Goal: Task Accomplishment & Management: Manage account settings

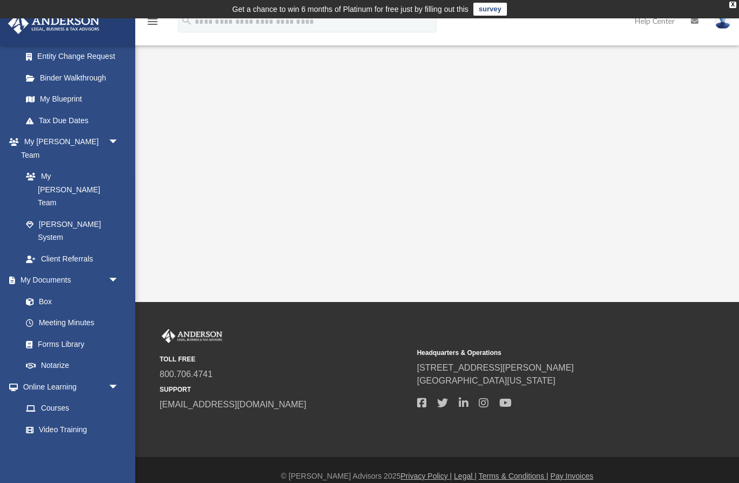
scroll to position [194, 0]
click at [28, 462] on link "Billing arrow_drop_down" at bounding box center [72, 473] width 128 height 22
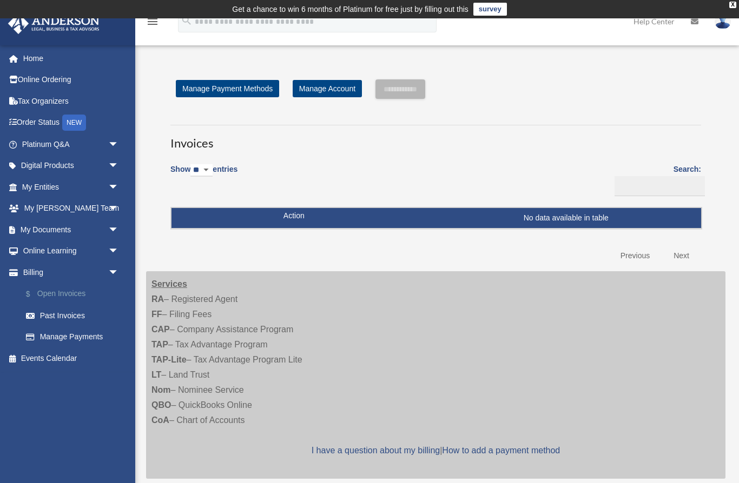
click at [50, 290] on link "$ Open Invoices" at bounding box center [75, 294] width 120 height 22
click at [46, 314] on link "Past Invoices" at bounding box center [75, 316] width 120 height 22
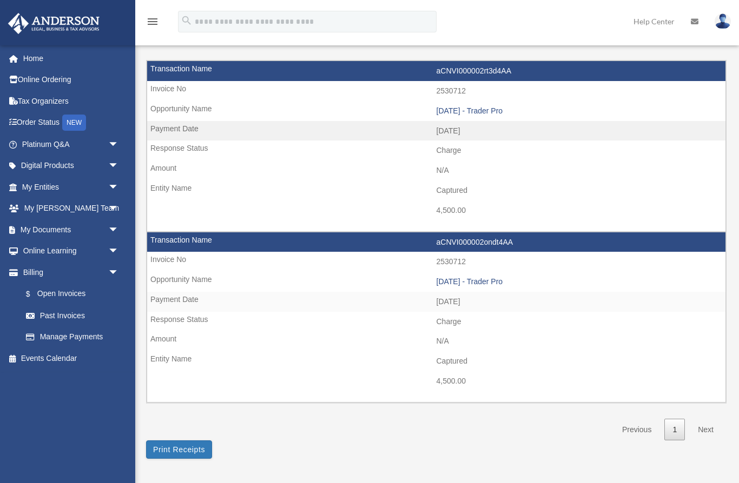
scroll to position [86, 0]
click at [50, 332] on link "Manage Payments" at bounding box center [75, 338] width 120 height 22
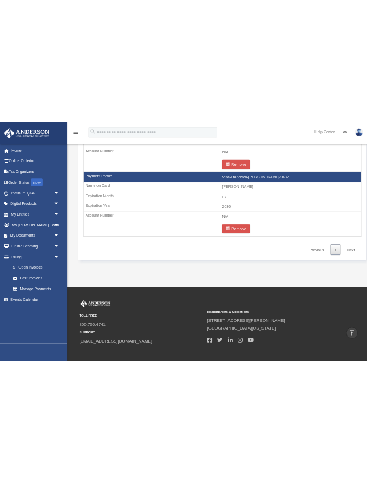
scroll to position [1064, 0]
